Goal: Navigation & Orientation: Find specific page/section

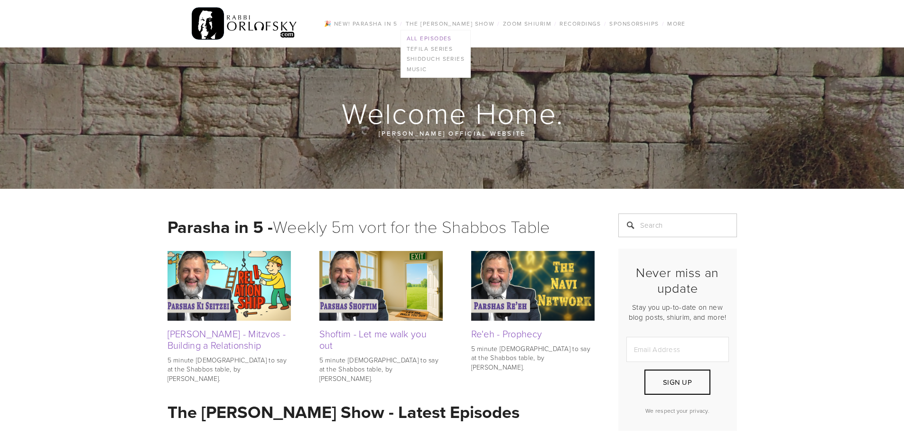
click at [445, 38] on link "All Episodes" at bounding box center [436, 38] width 70 height 10
